Goal: Task Accomplishment & Management: Use online tool/utility

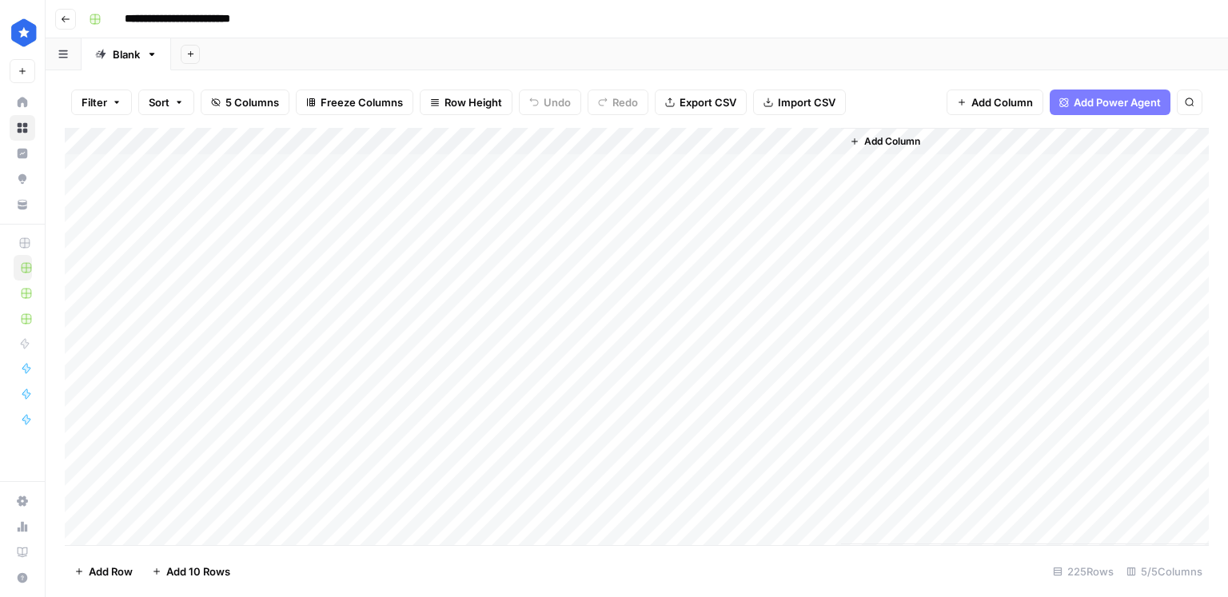
click at [236, 372] on div "Add Column" at bounding box center [637, 336] width 1144 height 417
click at [156, 541] on div "Add Column" at bounding box center [637, 336] width 1144 height 417
click at [316, 480] on div "Add Column" at bounding box center [637, 336] width 1144 height 417
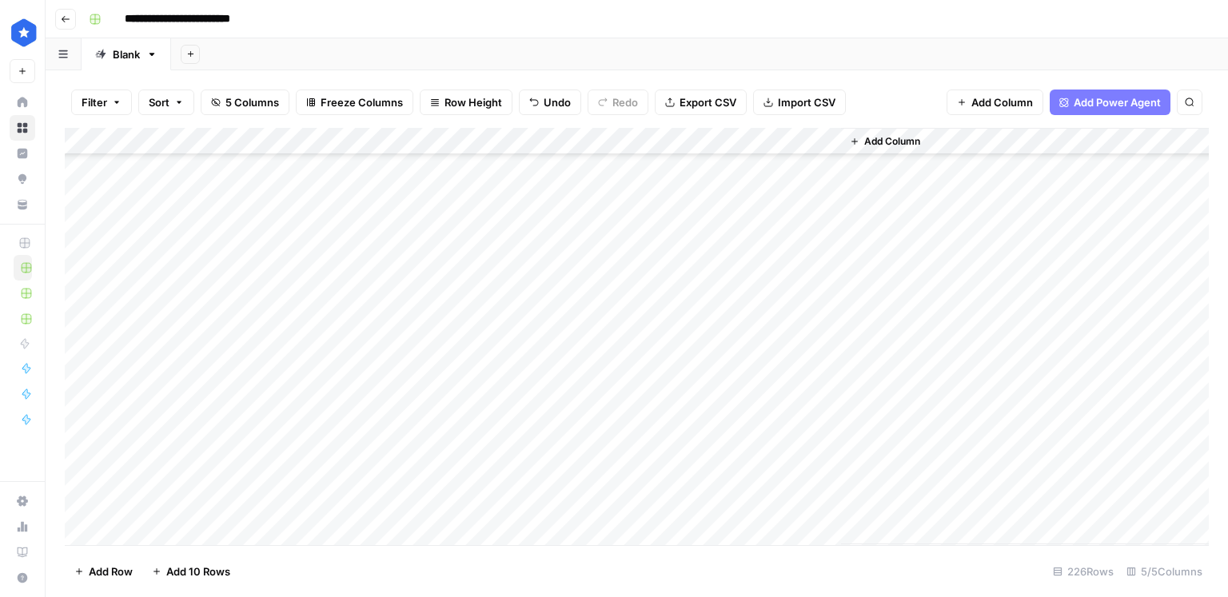
click at [198, 504] on div "Add Column" at bounding box center [637, 336] width 1144 height 417
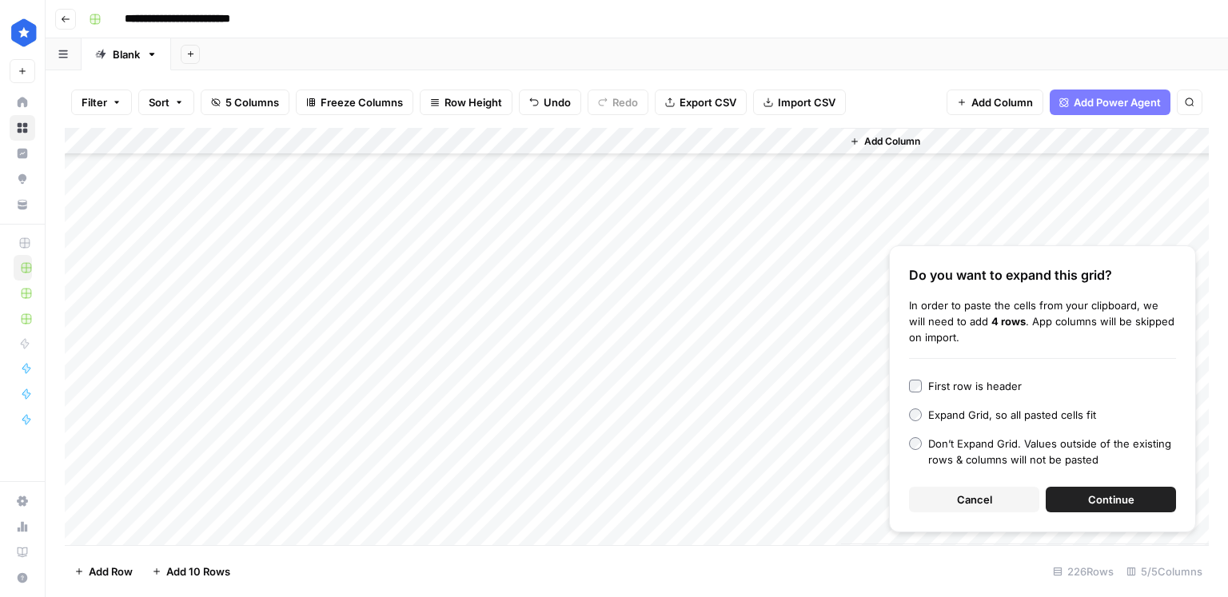
click at [1095, 489] on button "Continue" at bounding box center [1111, 500] width 130 height 26
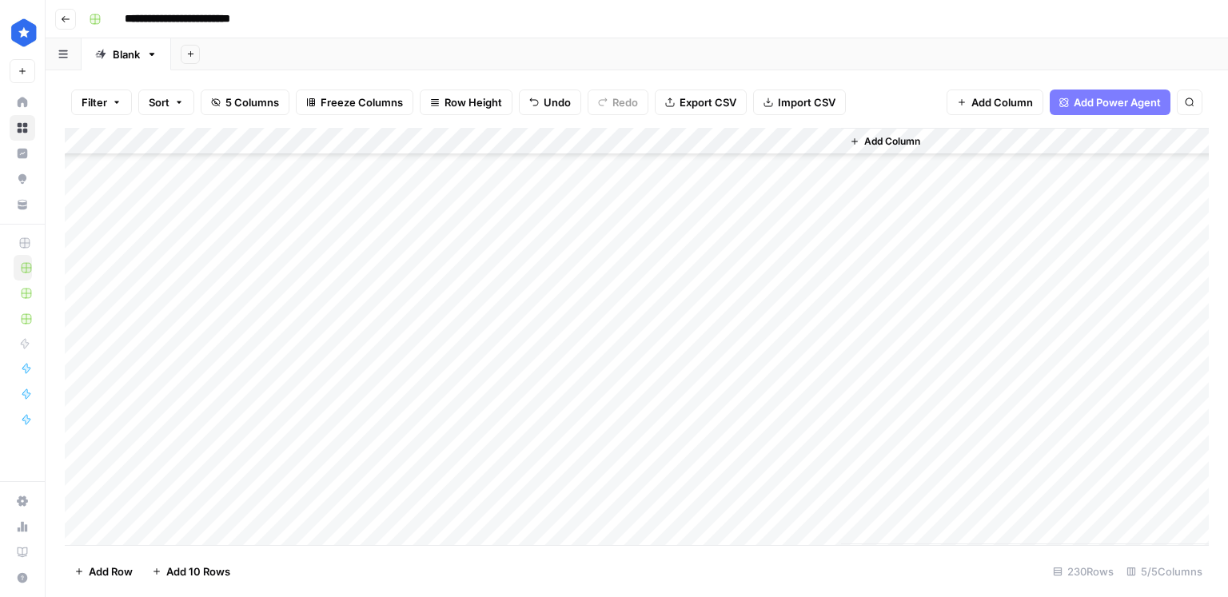
scroll to position [5888, 0]
click at [235, 494] on div "Add Column" at bounding box center [637, 336] width 1144 height 417
click at [234, 497] on div "Add Column" at bounding box center [637, 336] width 1144 height 417
click at [234, 497] on textarea "**********" at bounding box center [248, 506] width 256 height 22
click at [237, 479] on div "Add Column" at bounding box center [637, 336] width 1144 height 417
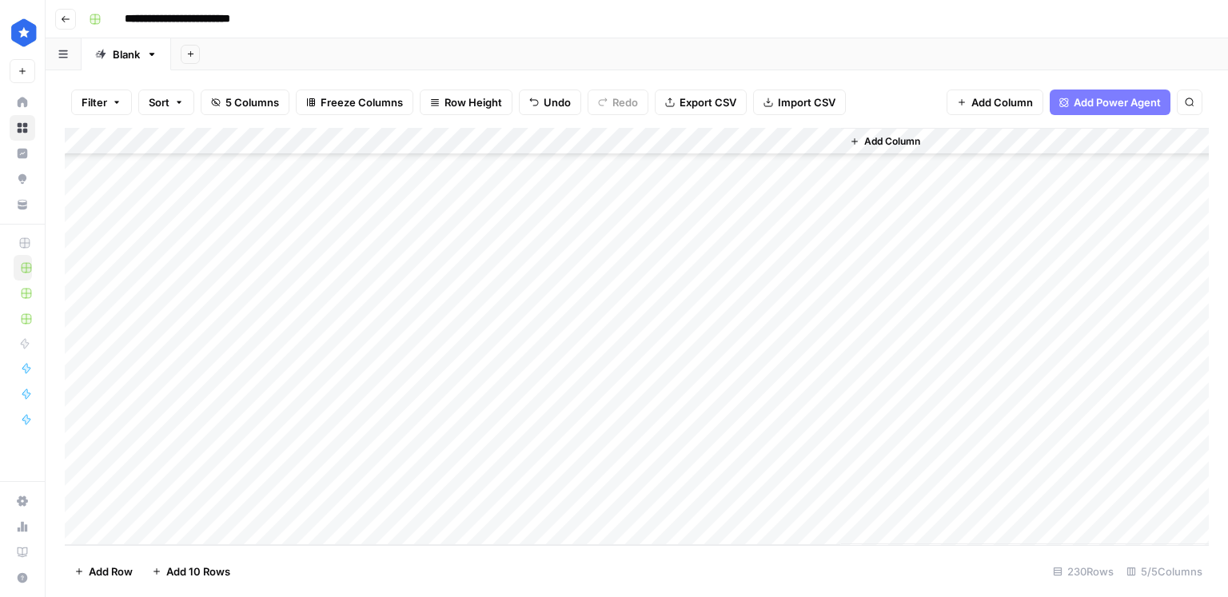
click at [509, 394] on div "Add Column" at bounding box center [637, 336] width 1144 height 417
click at [500, 417] on div "Add Column" at bounding box center [637, 336] width 1144 height 417
drag, startPoint x: 490, startPoint y: 454, endPoint x: 515, endPoint y: 433, distance: 32.4
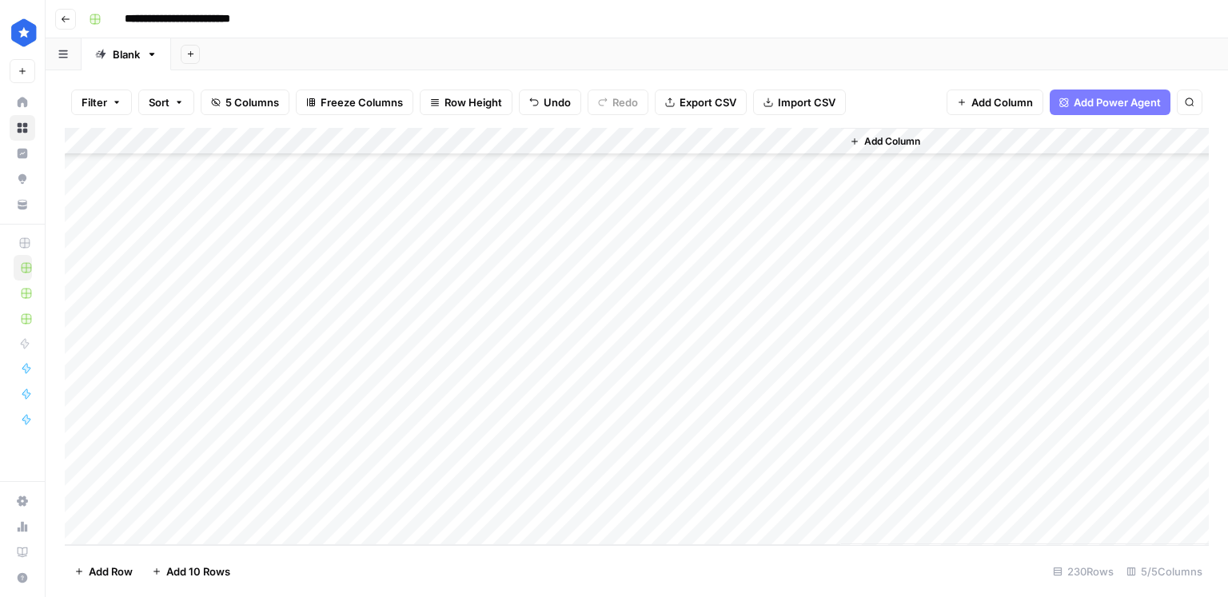
click at [490, 454] on div "Add Column" at bounding box center [637, 336] width 1144 height 417
click at [480, 425] on div "Add Column" at bounding box center [637, 336] width 1144 height 417
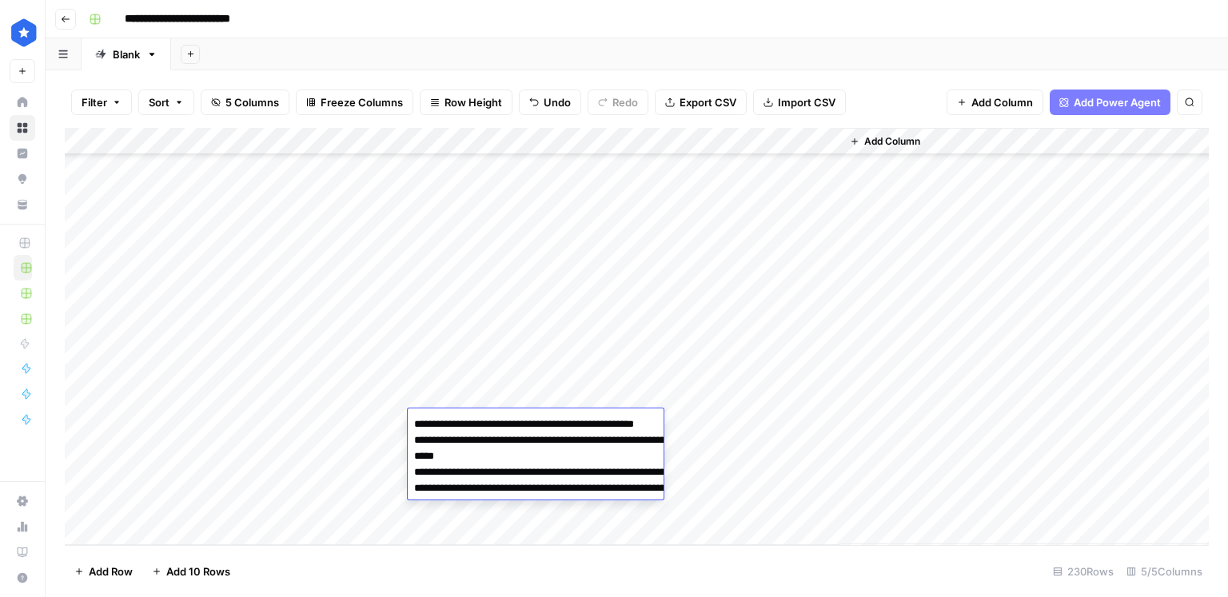
type textarea "**********"
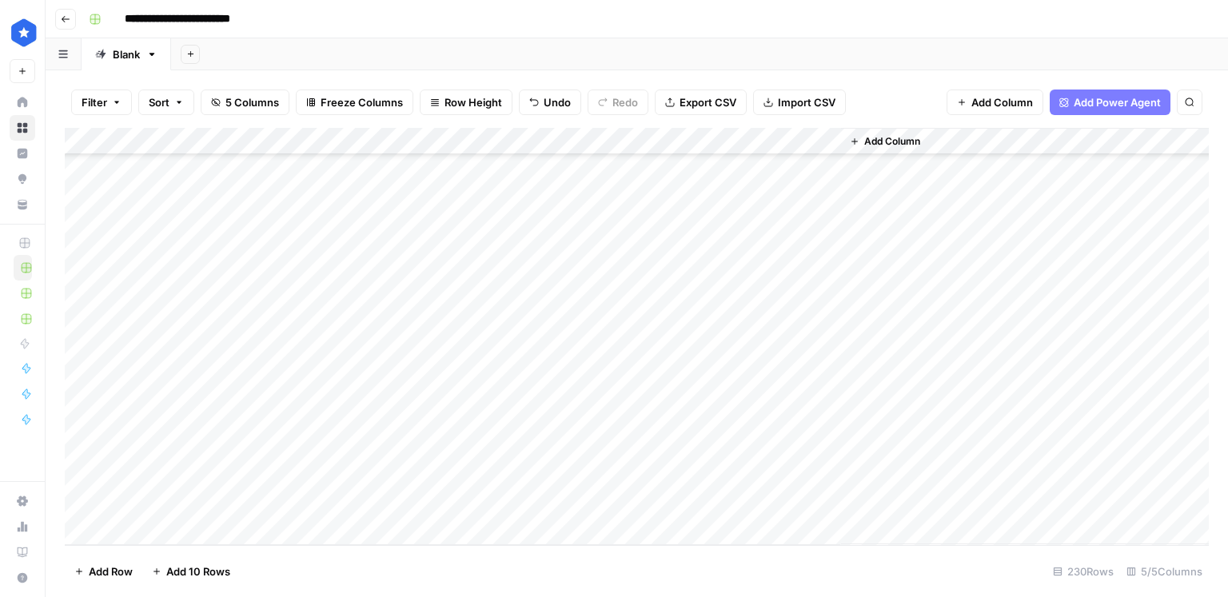
click at [491, 396] on div "Add Column" at bounding box center [637, 336] width 1144 height 417
type textarea "**********"
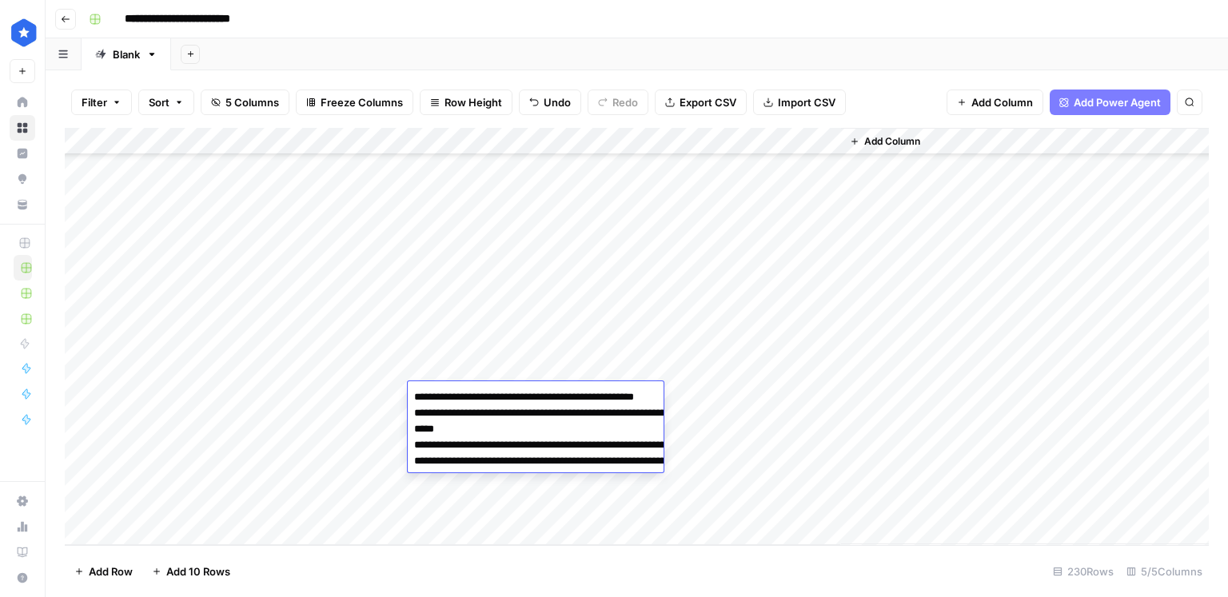
click at [346, 414] on div "Add Column" at bounding box center [637, 336] width 1144 height 417
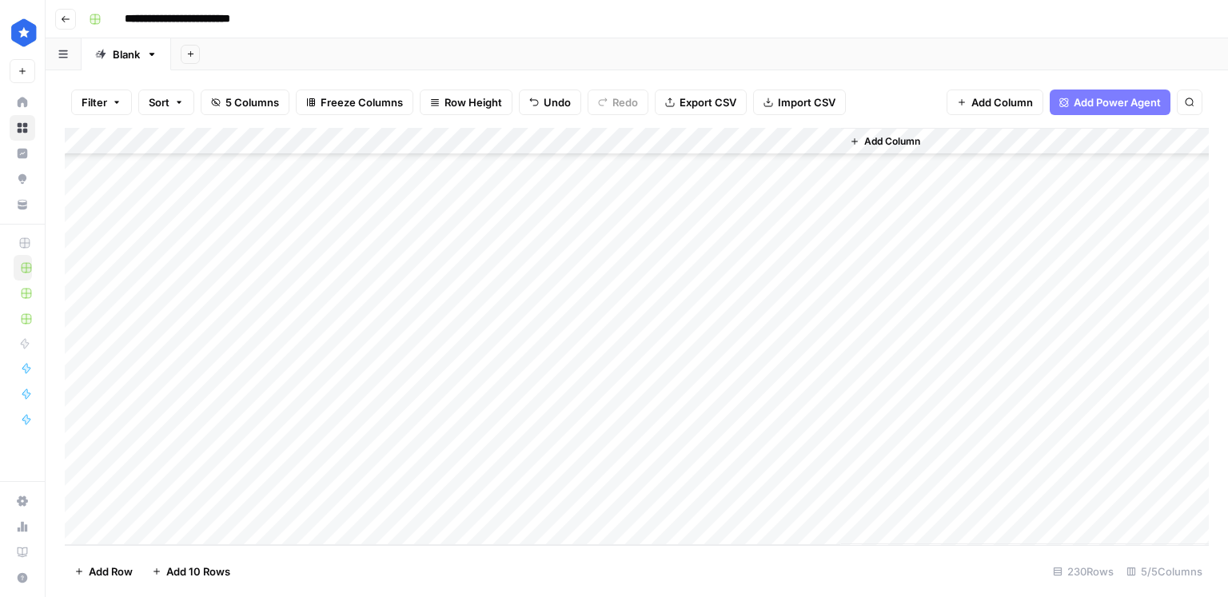
click at [473, 431] on div "Add Column" at bounding box center [637, 336] width 1144 height 417
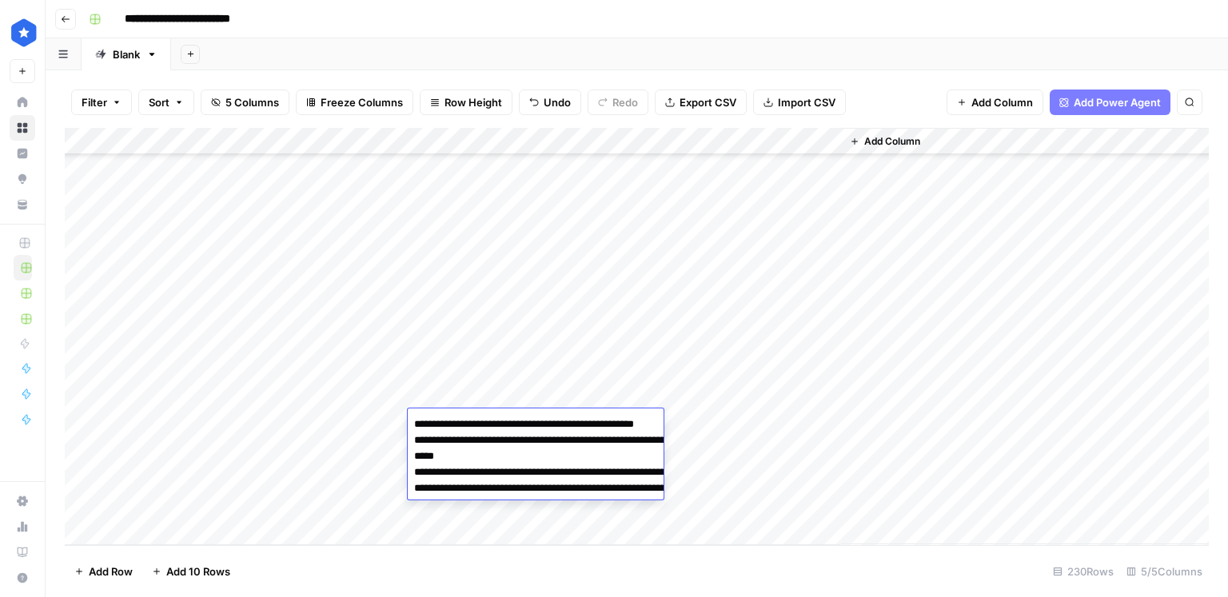
type textarea "**********"
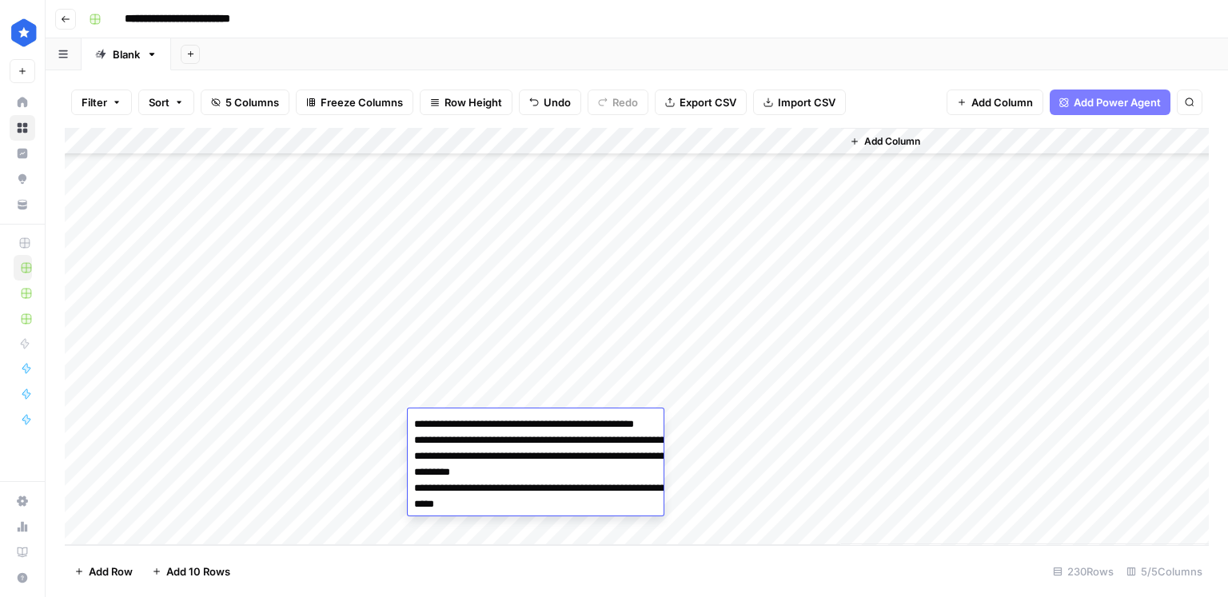
scroll to position [2, 0]
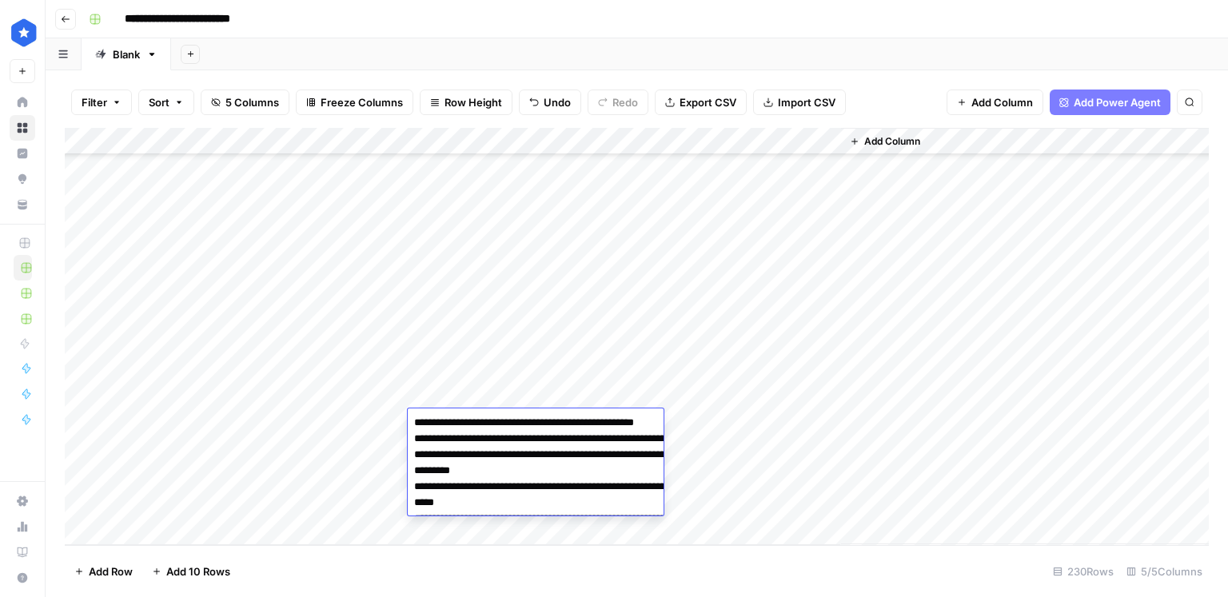
click at [344, 435] on div "Add Column" at bounding box center [637, 336] width 1144 height 417
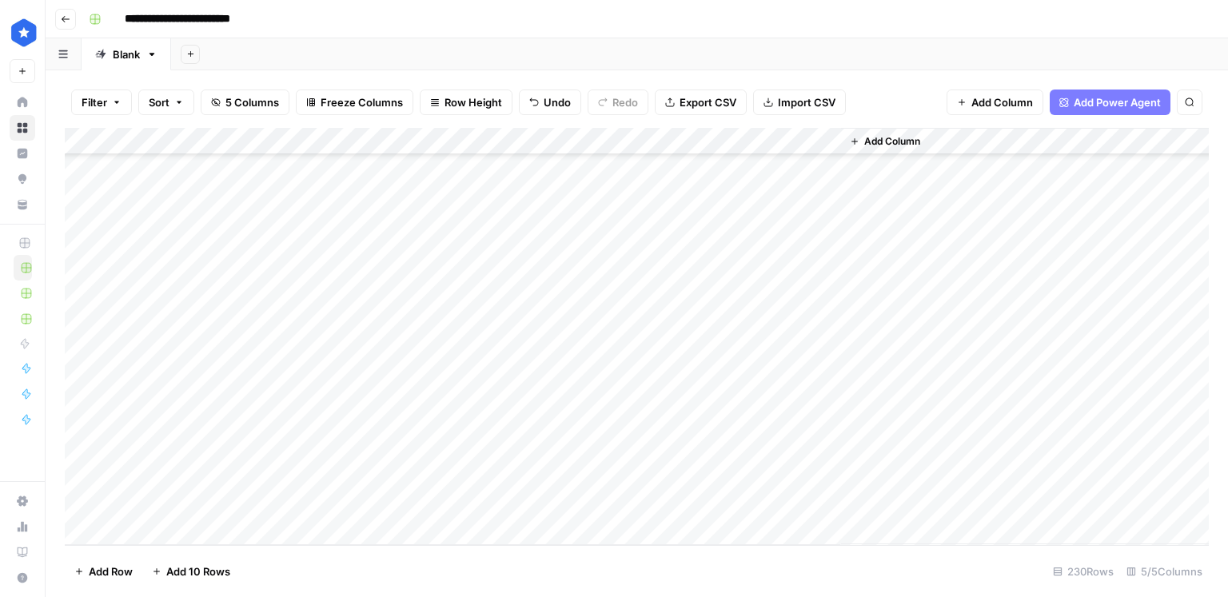
click at [481, 448] on div "Add Column" at bounding box center [637, 336] width 1144 height 417
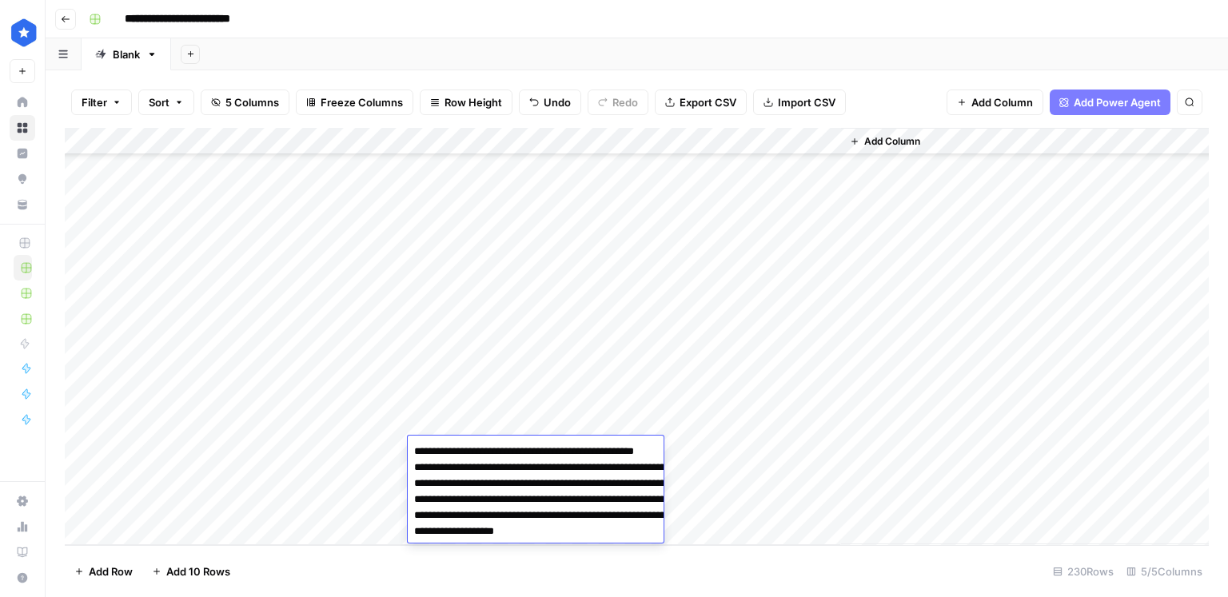
scroll to position [29, 0]
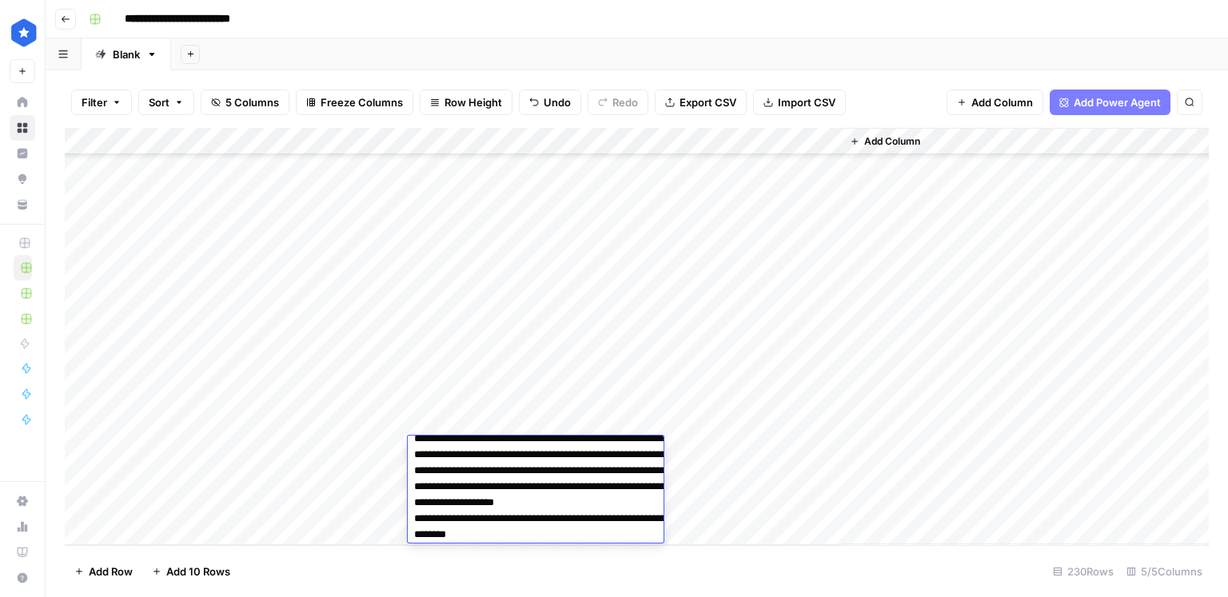
type textarea "**********"
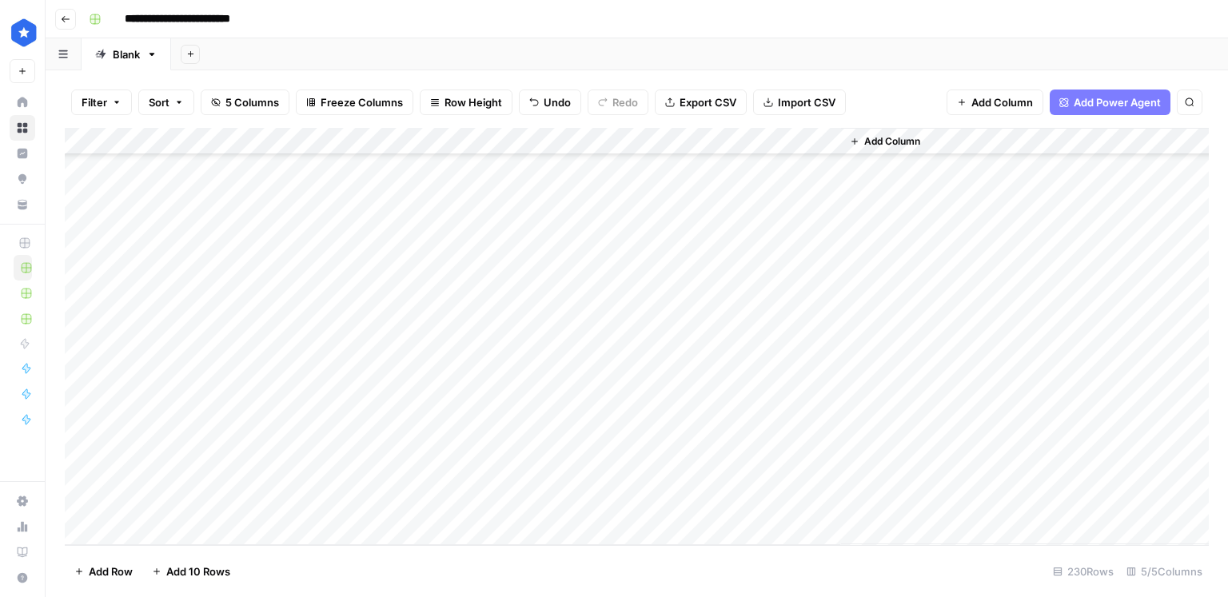
click at [370, 478] on div "Add Column" at bounding box center [637, 336] width 1144 height 417
click at [462, 479] on div "Add Column" at bounding box center [637, 336] width 1144 height 417
type textarea "**********"
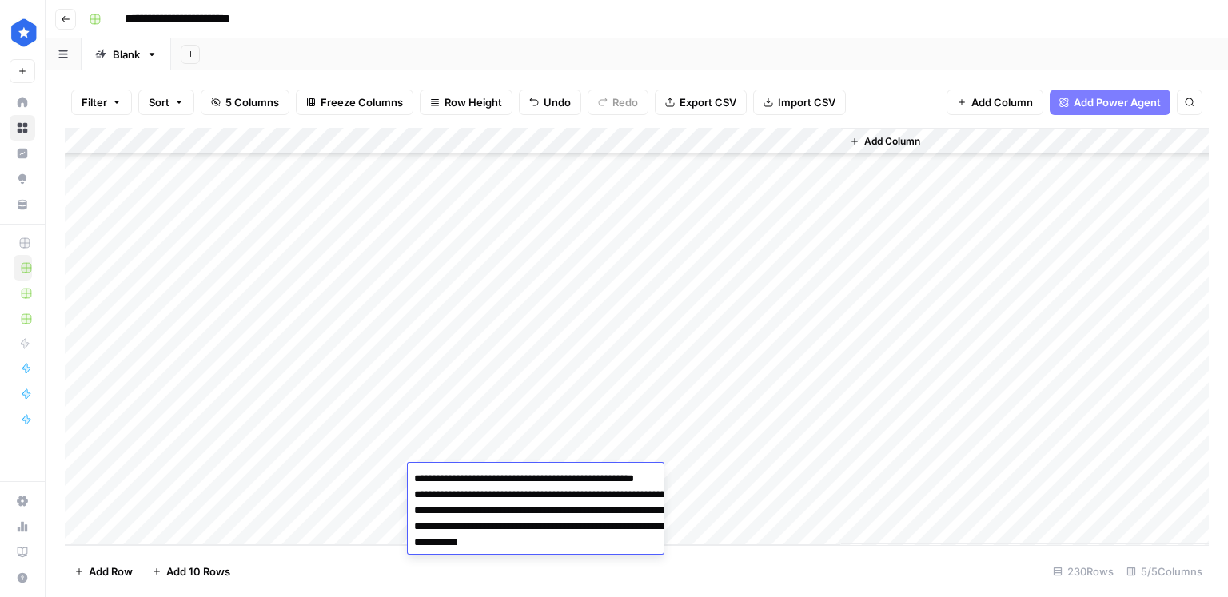
scroll to position [24, 0]
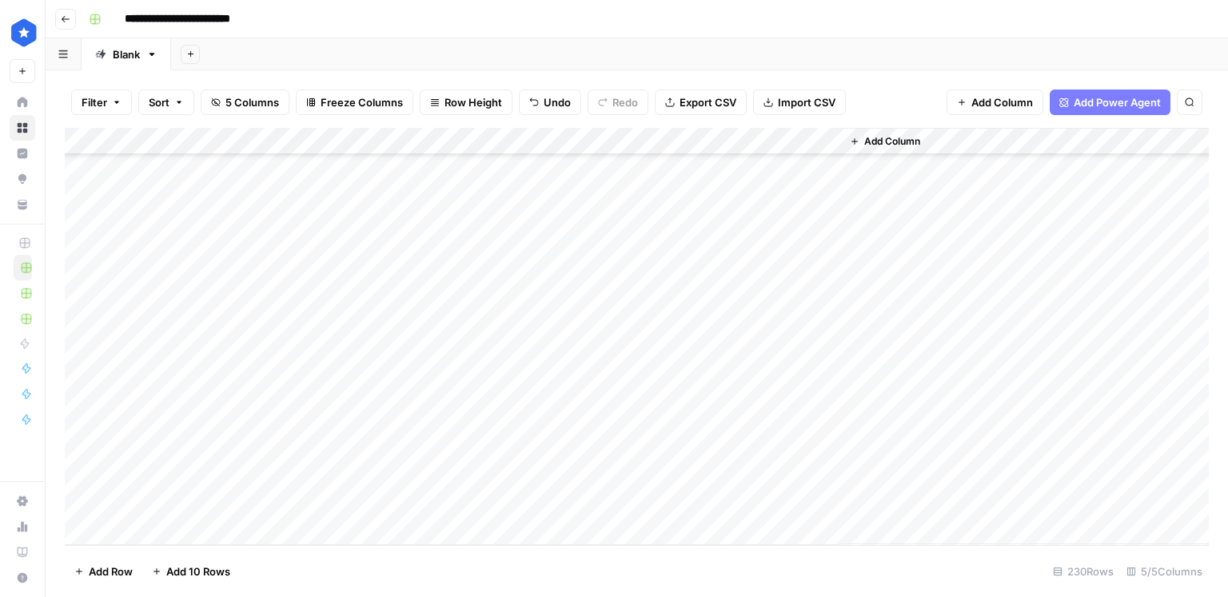
drag, startPoint x: 347, startPoint y: 509, endPoint x: 357, endPoint y: 511, distance: 9.7
click at [347, 509] on div "Add Column" at bounding box center [637, 336] width 1144 height 417
click at [431, 509] on div "Add Column" at bounding box center [637, 336] width 1144 height 417
click at [449, 501] on div "Add Column" at bounding box center [637, 336] width 1144 height 417
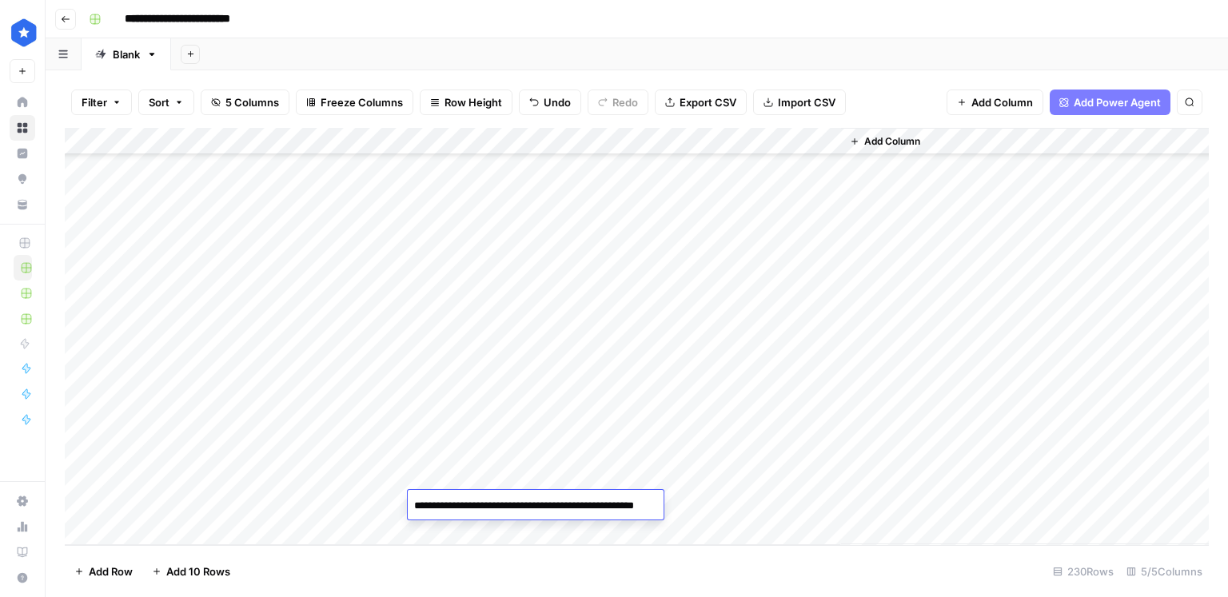
type textarea "**********"
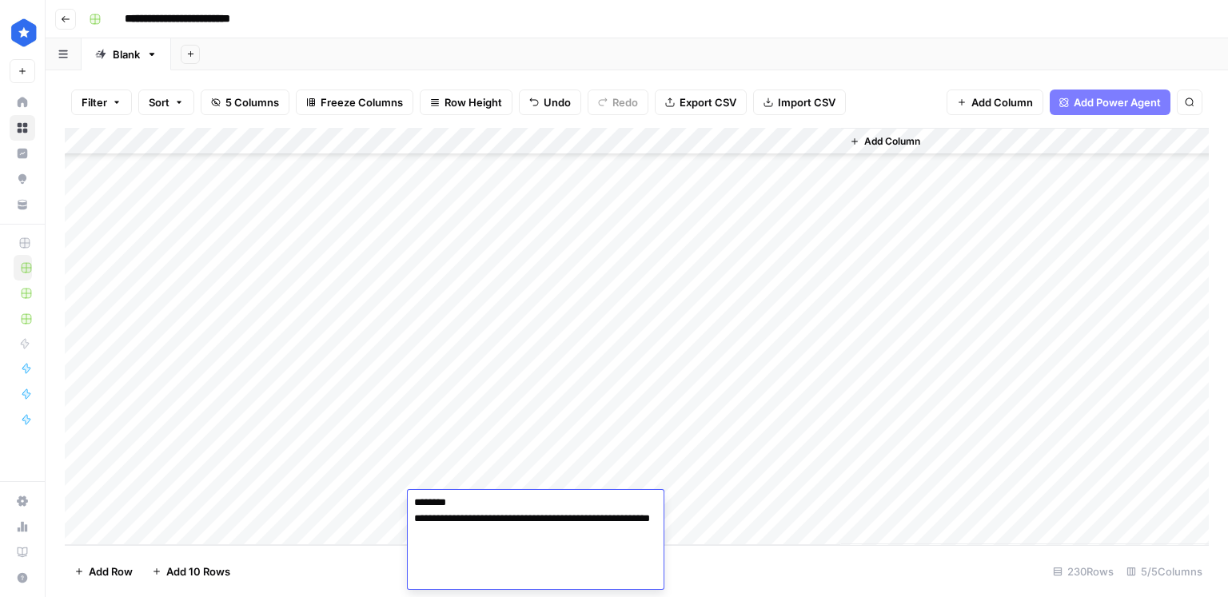
click at [627, 420] on div "Add Column" at bounding box center [637, 336] width 1144 height 417
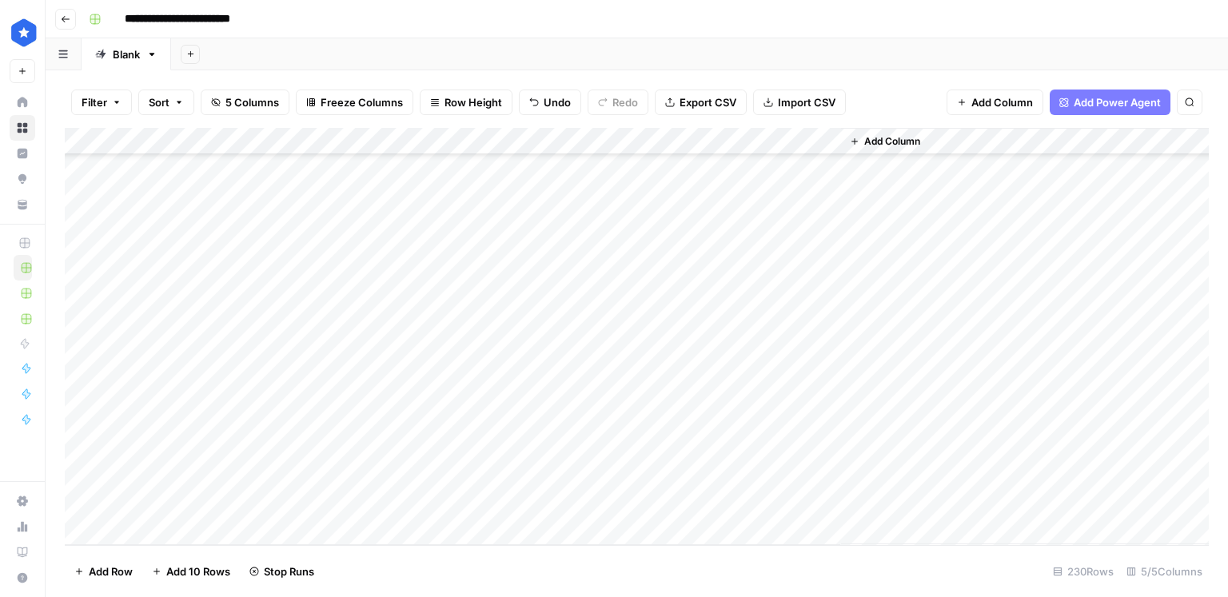
click at [627, 396] on div "Add Column" at bounding box center [637, 336] width 1144 height 417
click at [620, 453] on div "Add Column" at bounding box center [637, 336] width 1144 height 417
click at [623, 474] on div "Add Column" at bounding box center [637, 336] width 1144 height 417
click at [623, 497] on div "Add Column" at bounding box center [637, 336] width 1144 height 417
click at [664, 371] on div "Add Column" at bounding box center [637, 336] width 1144 height 417
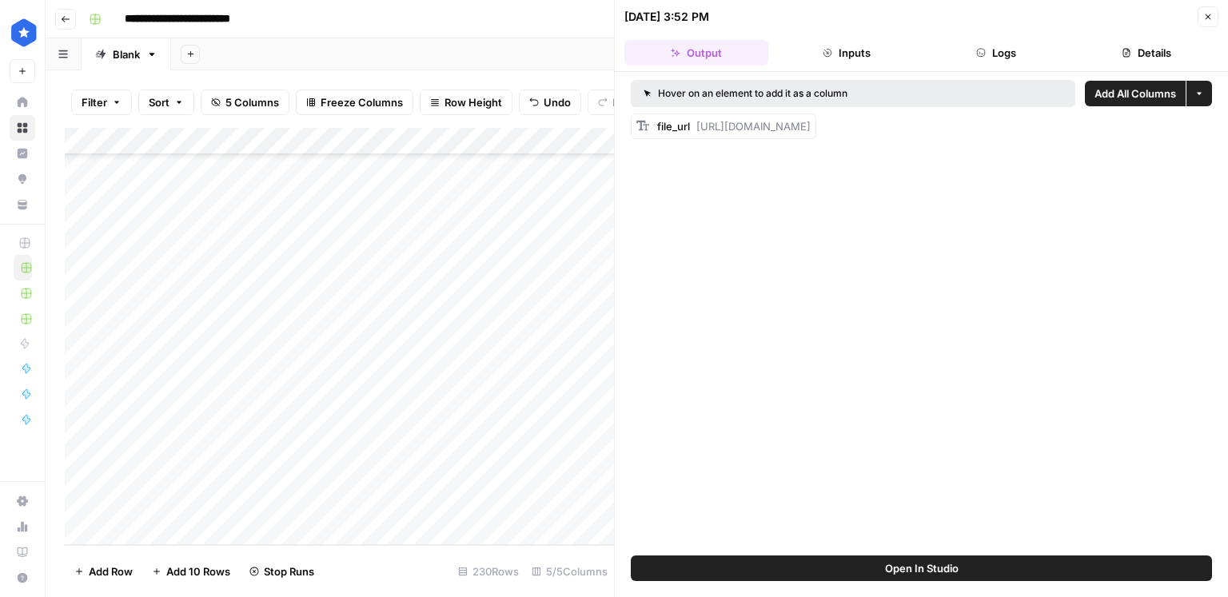
click at [1119, 49] on button "Details" at bounding box center [1147, 53] width 144 height 26
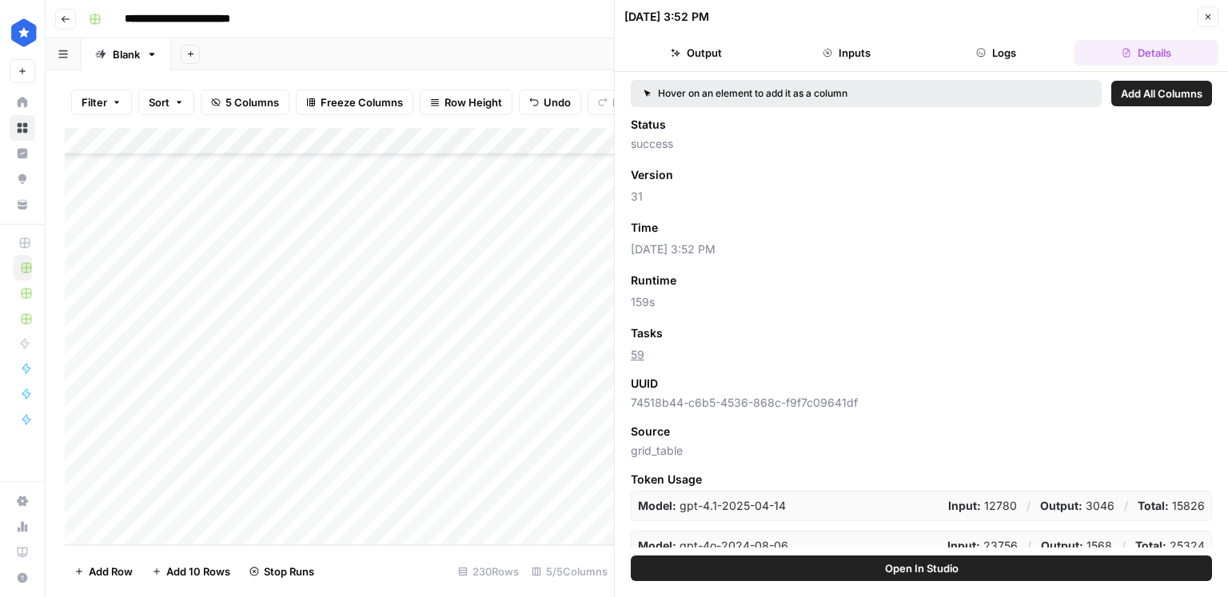
click at [1213, 20] on button "Close" at bounding box center [1208, 16] width 21 height 21
